Goal: Navigation & Orientation: Find specific page/section

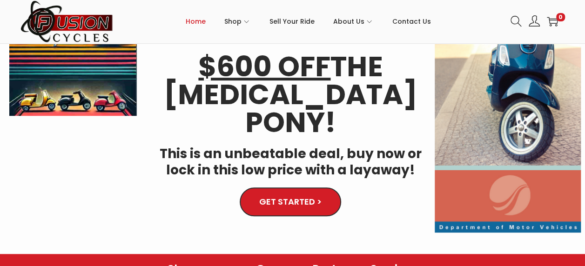
scroll to position [47, 0]
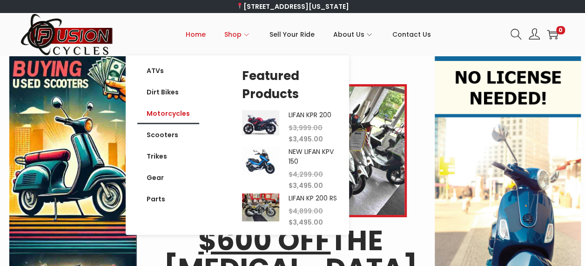
click at [175, 111] on link "Motorcycles" at bounding box center [168, 113] width 62 height 21
